Goal: Task Accomplishment & Management: Use online tool/utility

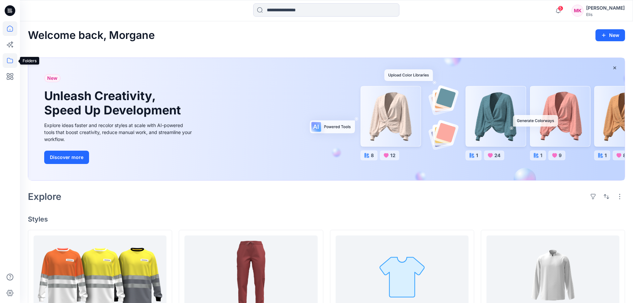
click at [11, 61] on icon at bounding box center [10, 60] width 15 height 15
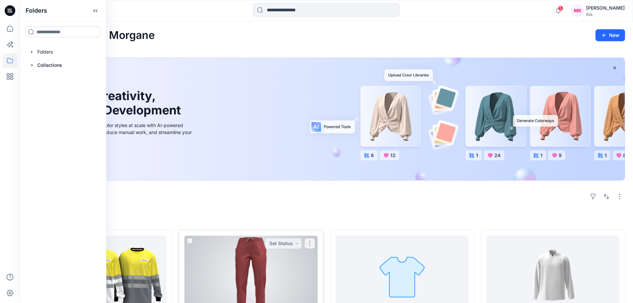
click at [227, 239] on div at bounding box center [250, 276] width 133 height 82
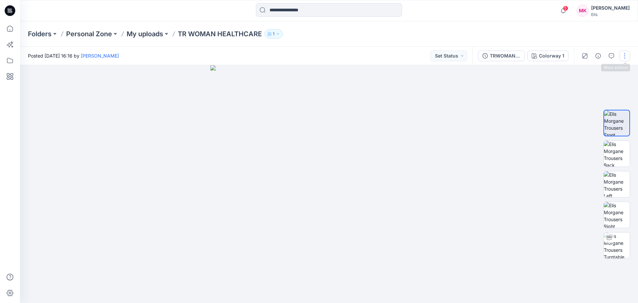
click at [623, 55] on button "button" at bounding box center [624, 55] width 11 height 11
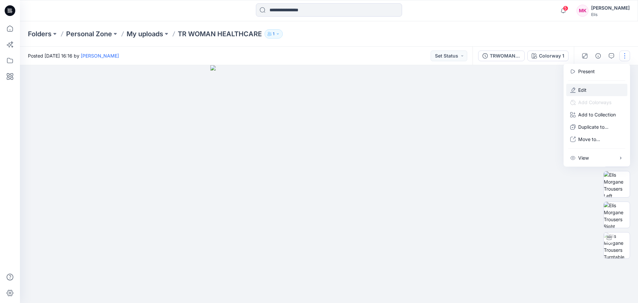
click at [580, 89] on p "Edit" at bounding box center [582, 89] width 8 height 7
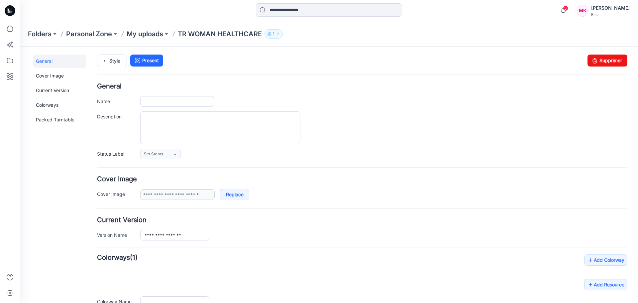
type input "**********"
click at [159, 34] on p "My uploads" at bounding box center [145, 33] width 37 height 9
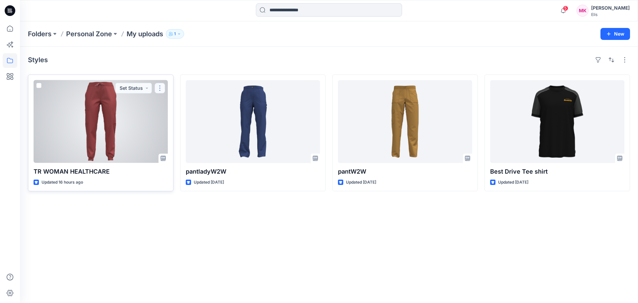
click at [160, 88] on button "button" at bounding box center [159, 88] width 11 height 11
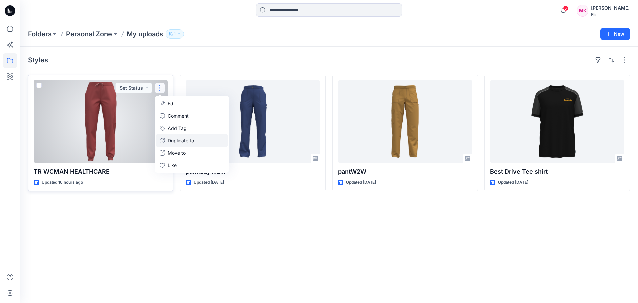
click at [176, 140] on p "Duplicate to..." at bounding box center [183, 140] width 30 height 7
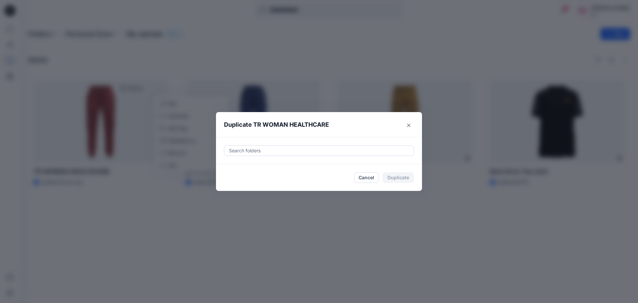
click at [260, 152] on div at bounding box center [318, 150] width 181 height 8
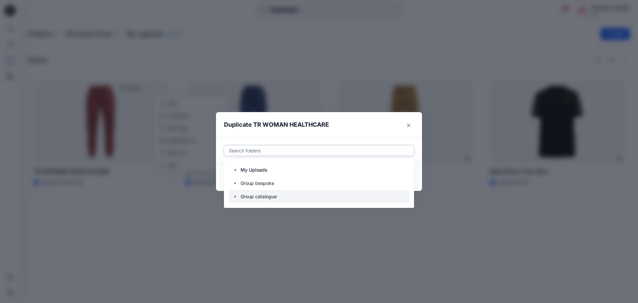
click at [269, 200] on div at bounding box center [318, 196] width 181 height 13
click at [352, 199] on div at bounding box center [318, 196] width 181 height 13
click at [281, 196] on div at bounding box center [318, 196] width 181 height 13
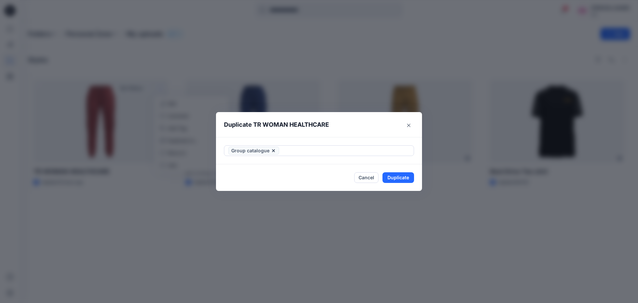
click at [336, 126] on header "Duplicate TR WOMAN HEALTHCARE" at bounding box center [312, 124] width 193 height 25
click at [273, 151] on icon at bounding box center [273, 150] width 5 height 5
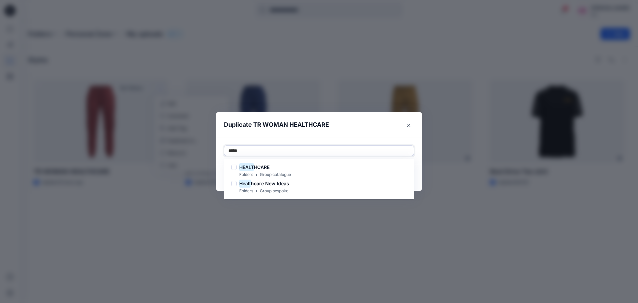
type input "*****"
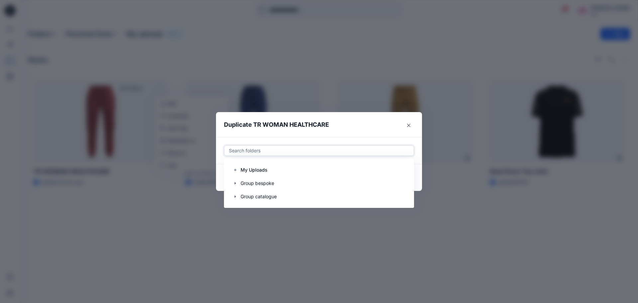
click at [281, 147] on div at bounding box center [318, 150] width 181 height 8
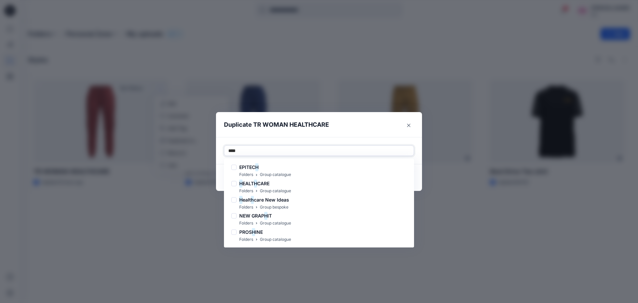
type input "*****"
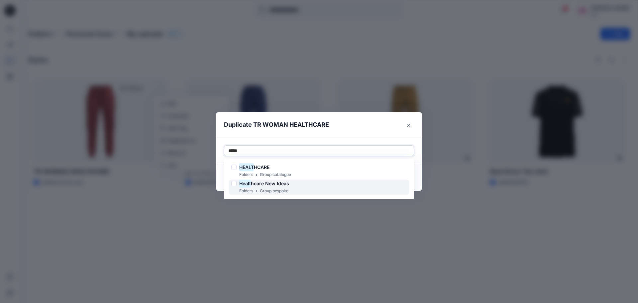
click at [277, 186] on span "hcare New Ideas" at bounding box center [270, 183] width 38 height 6
click at [323, 150] on div at bounding box center [351, 150] width 118 height 8
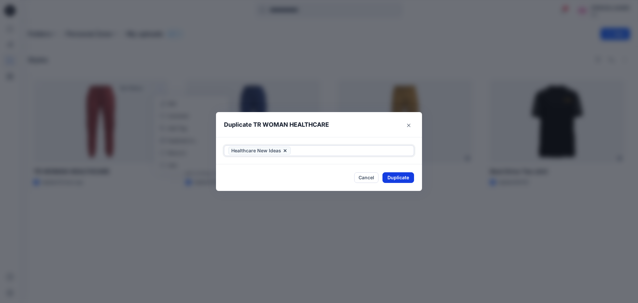
click at [400, 177] on button "Duplicate" at bounding box center [398, 177] width 32 height 11
click at [409, 126] on icon "Close" at bounding box center [408, 124] width 3 height 3
